Goal: Find contact information: Find contact information

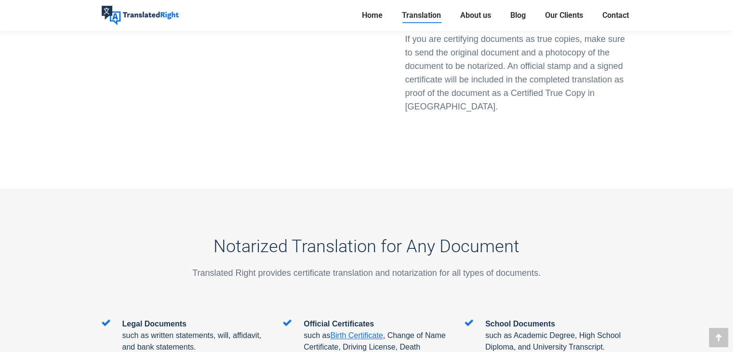
scroll to position [1543, 0]
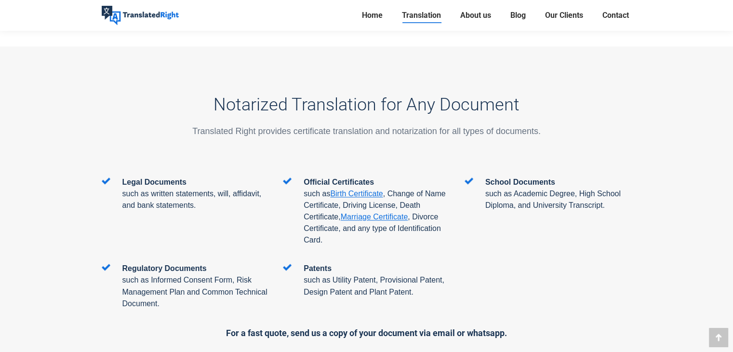
click at [733, 116] on div at bounding box center [366, 216] width 733 height 341
click at [490, 178] on span "School Documents" at bounding box center [521, 182] width 70 height 8
drag, startPoint x: 543, startPoint y: 139, endPoint x: 639, endPoint y: 137, distance: 97.0
click at [546, 188] on p "such as Academic Degree, High School Diploma, and University Transcript." at bounding box center [559, 199] width 147 height 23
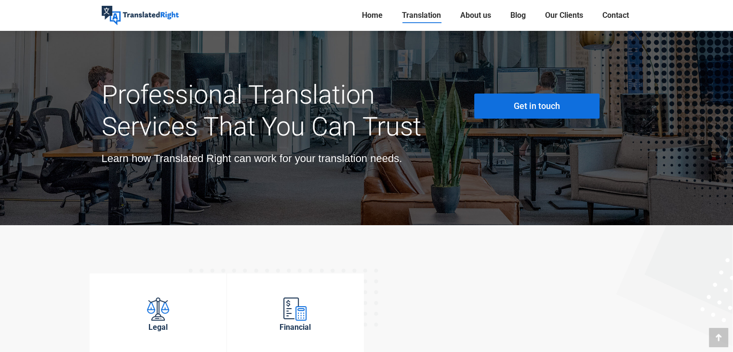
scroll to position [3438, 0]
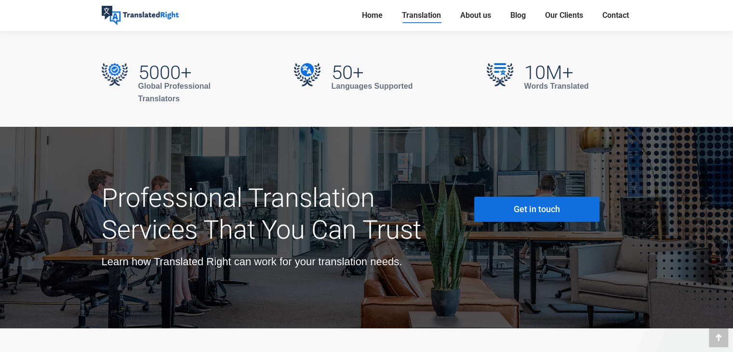
click at [572, 197] on link "Get in touch" at bounding box center [537, 209] width 125 height 25
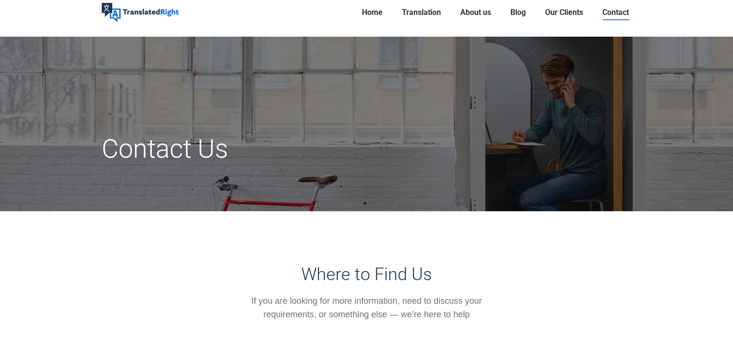
scroll to position [193, 0]
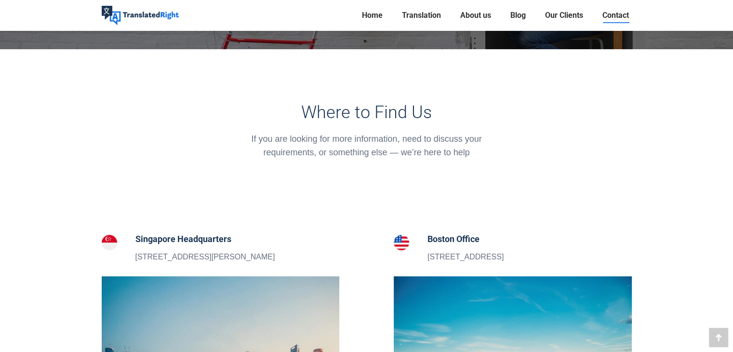
click at [424, 147] on div "If you are looking for more information, need to discuss your requirements, or …" at bounding box center [367, 145] width 258 height 27
click at [222, 255] on p "5 Peck Hay Road, Singapore 228307" at bounding box center [206, 257] width 140 height 13
click at [209, 242] on h5 "Singapore Headquarters" at bounding box center [206, 239] width 140 height 14
drag, startPoint x: 172, startPoint y: 245, endPoint x: 170, endPoint y: 267, distance: 21.8
click at [172, 256] on div "Singapore Headquarters 5 Peck Hay Road, Singapore 228307" at bounding box center [206, 247] width 140 height 31
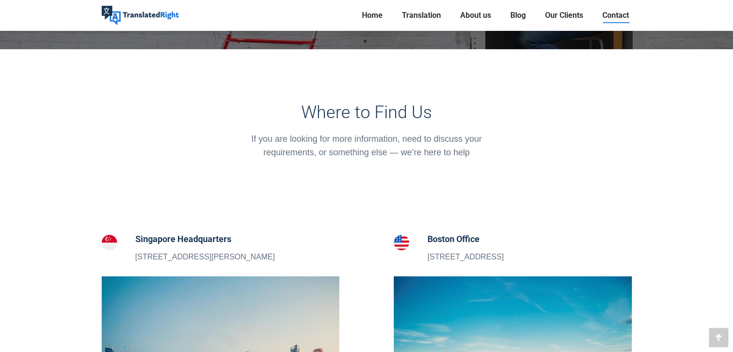
click at [170, 269] on section "Singapore Headquarters 5 Peck Hay Road, Singapore 228307" at bounding box center [221, 254] width 286 height 45
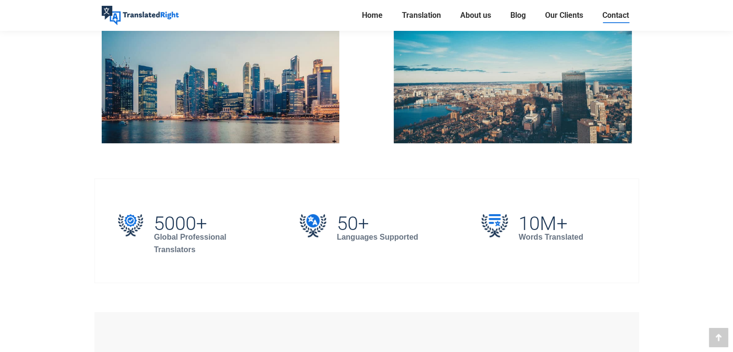
click at [296, 126] on img at bounding box center [221, 65] width 238 height 156
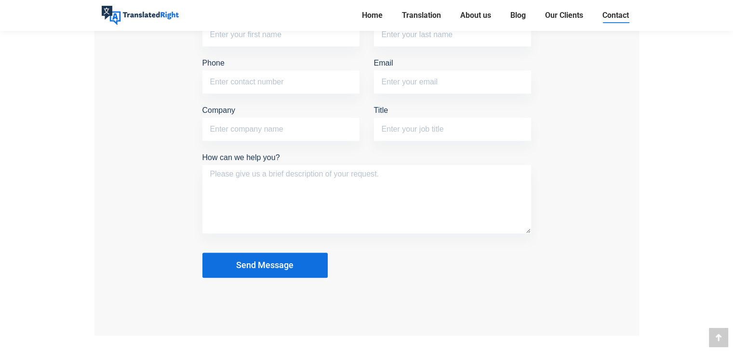
scroll to position [916, 0]
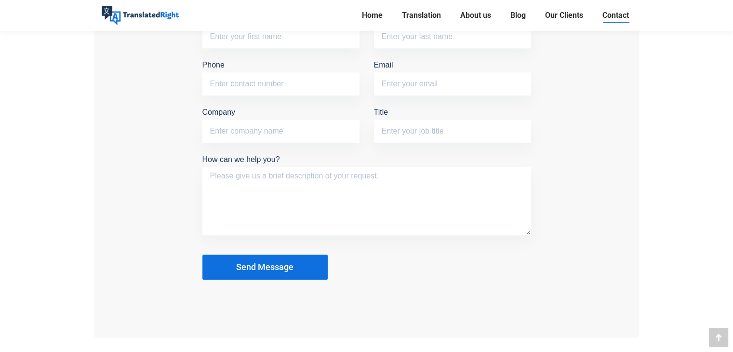
click at [302, 255] on button "Send Message" at bounding box center [265, 267] width 125 height 25
click at [305, 263] on button "Send Message" at bounding box center [265, 267] width 125 height 25
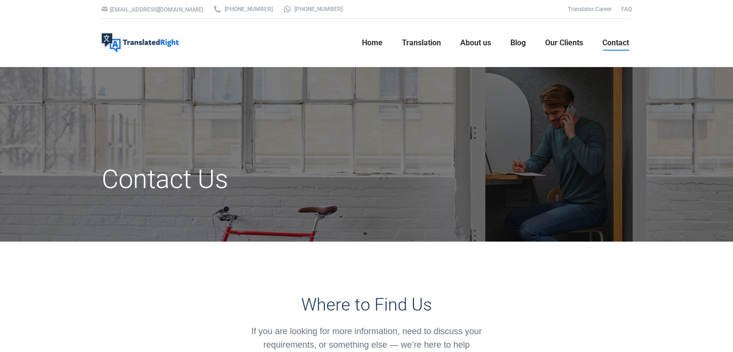
scroll to position [0, 0]
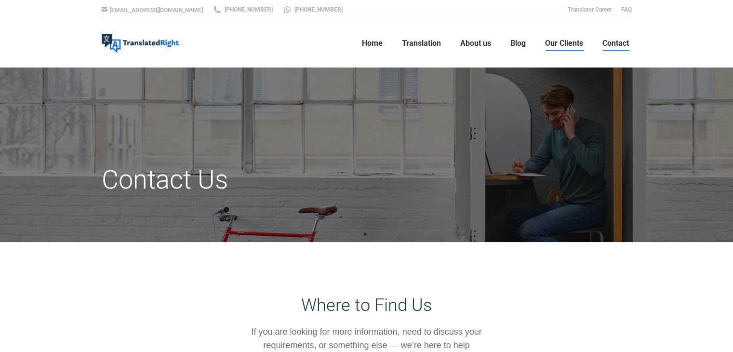
click at [564, 46] on span "Our Clients" at bounding box center [564, 44] width 38 height 10
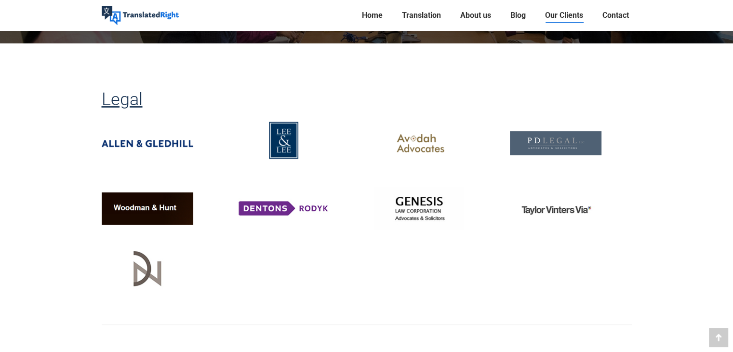
scroll to position [48, 0]
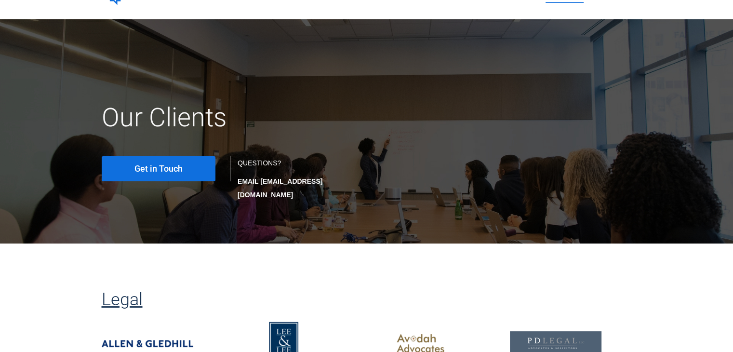
click at [197, 167] on link "Get in Touch" at bounding box center [159, 168] width 114 height 25
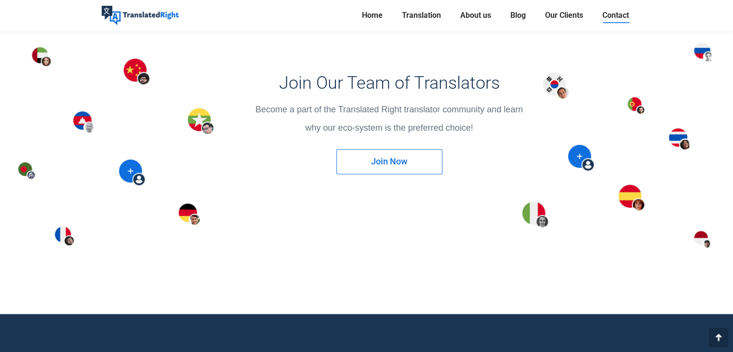
scroll to position [1254, 0]
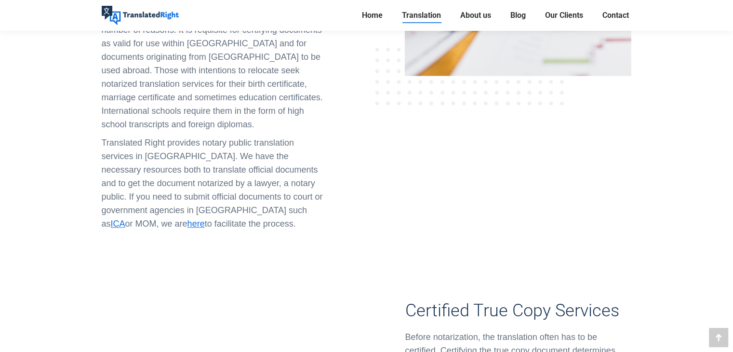
scroll to position [723, 0]
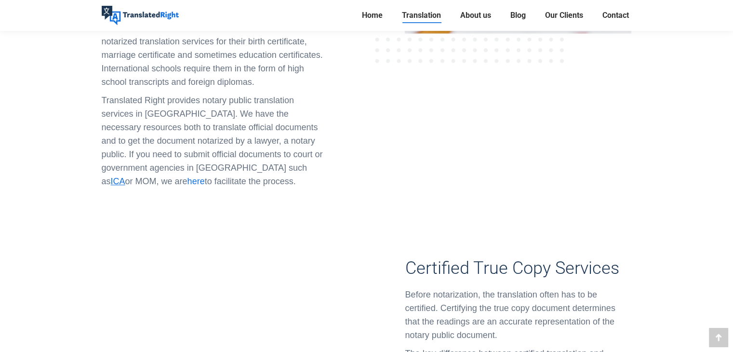
click at [205, 176] on span "here" at bounding box center [196, 181] width 17 height 10
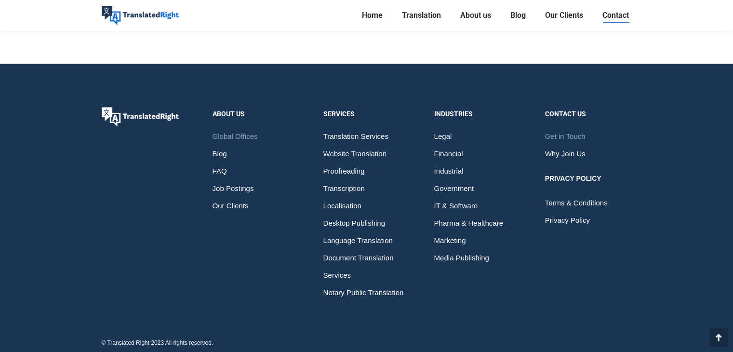
scroll to position [1530, 0]
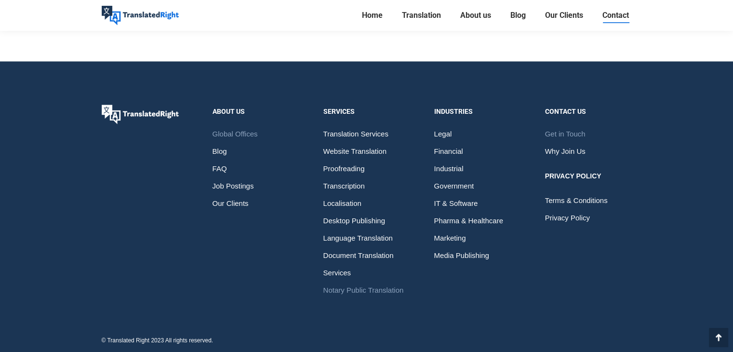
click at [368, 282] on span "Notary Public Translation" at bounding box center [364, 290] width 81 height 17
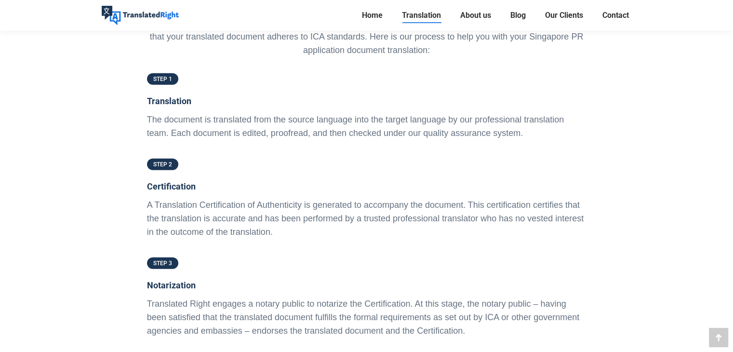
scroll to position [2170, 0]
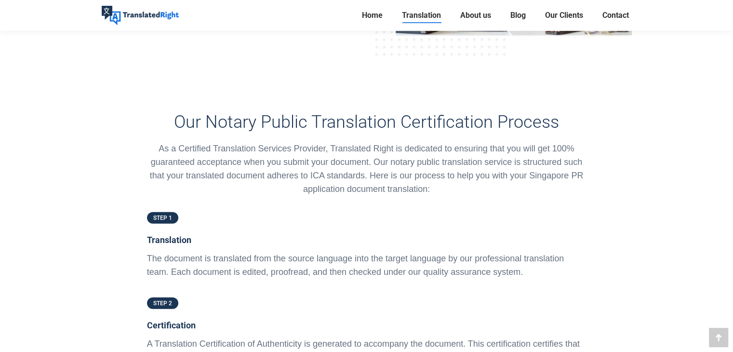
drag, startPoint x: 180, startPoint y: 161, endPoint x: 167, endPoint y: 166, distance: 13.8
click at [179, 210] on div "STEP 1" at bounding box center [367, 221] width 440 height 23
click at [163, 233] on h5 "Translation" at bounding box center [367, 240] width 440 height 14
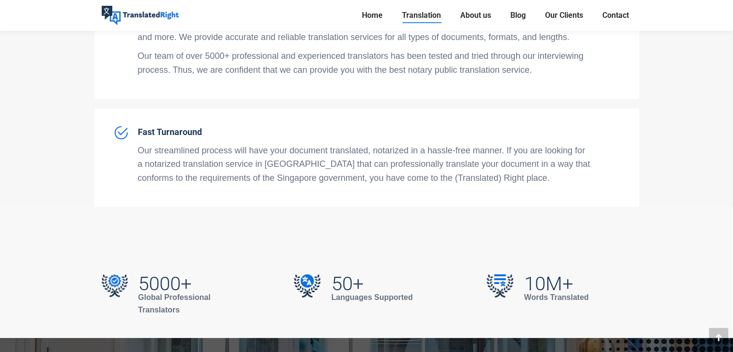
scroll to position [3472, 0]
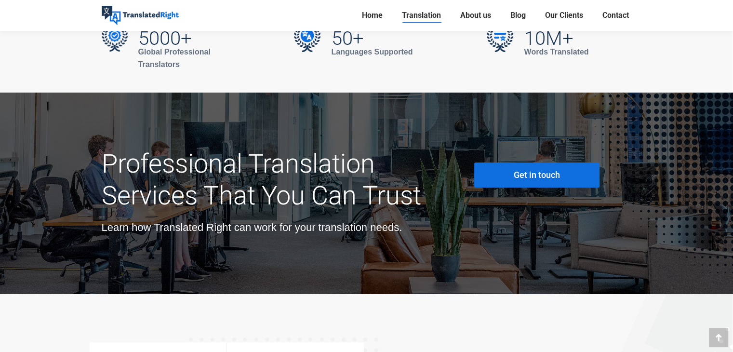
click at [556, 163] on link "Get in touch" at bounding box center [537, 175] width 125 height 25
